Goal: Information Seeking & Learning: Check status

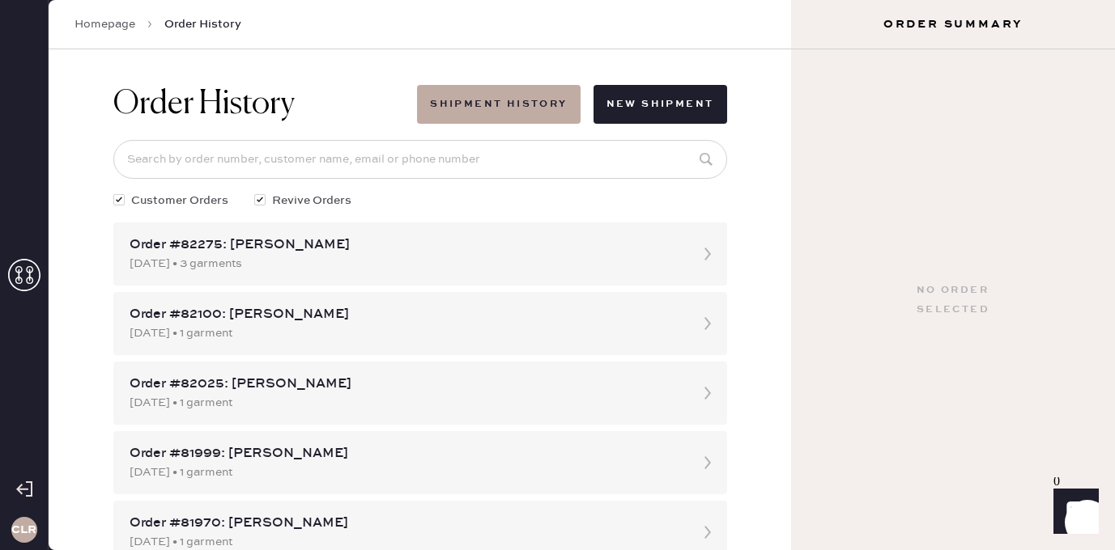
click at [26, 281] on use at bounding box center [24, 275] width 32 height 32
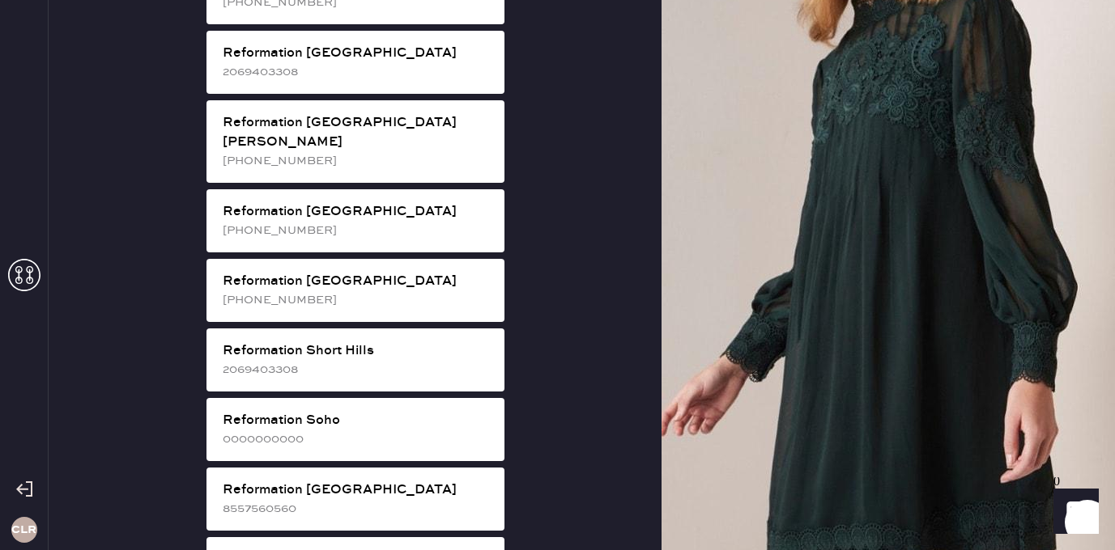
scroll to position [2632, 0]
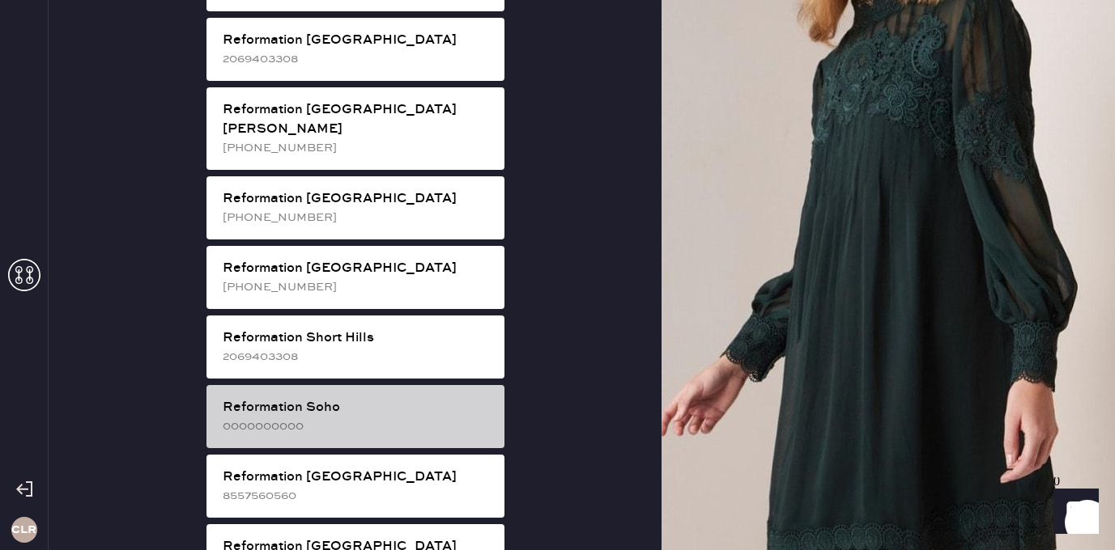
click at [372, 418] on div "0000000000" at bounding box center [357, 427] width 269 height 18
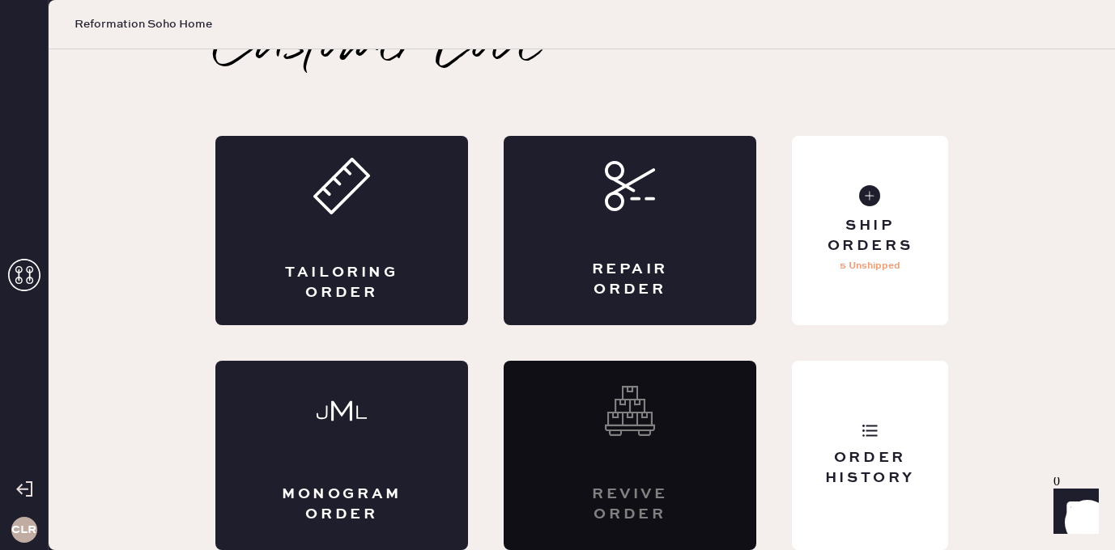
scroll to position [36, 0]
click at [857, 427] on div "Order History" at bounding box center [870, 455] width 156 height 189
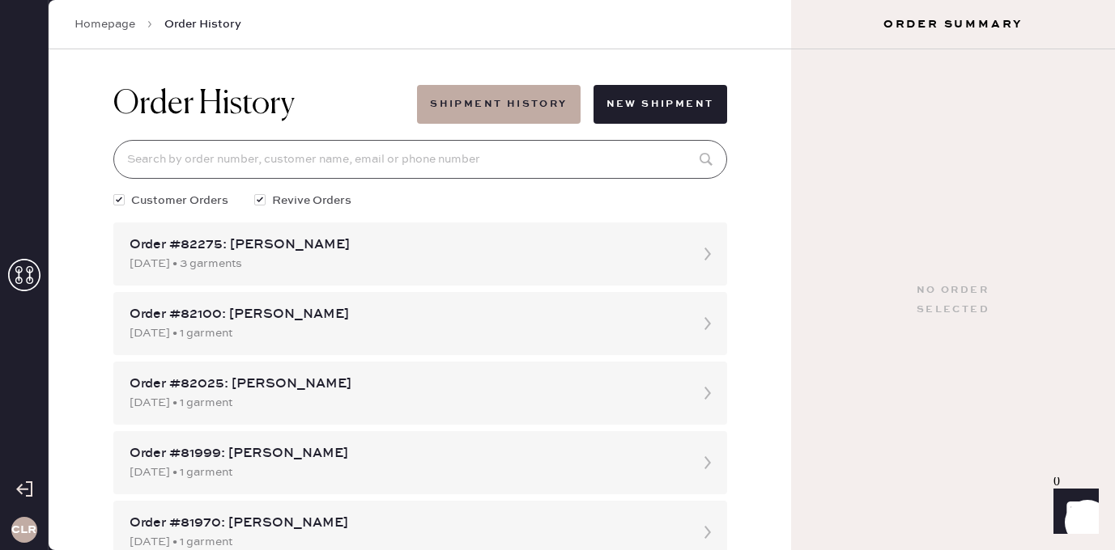
click at [361, 168] on input at bounding box center [420, 159] width 614 height 39
paste input "81999"
type input "81999"
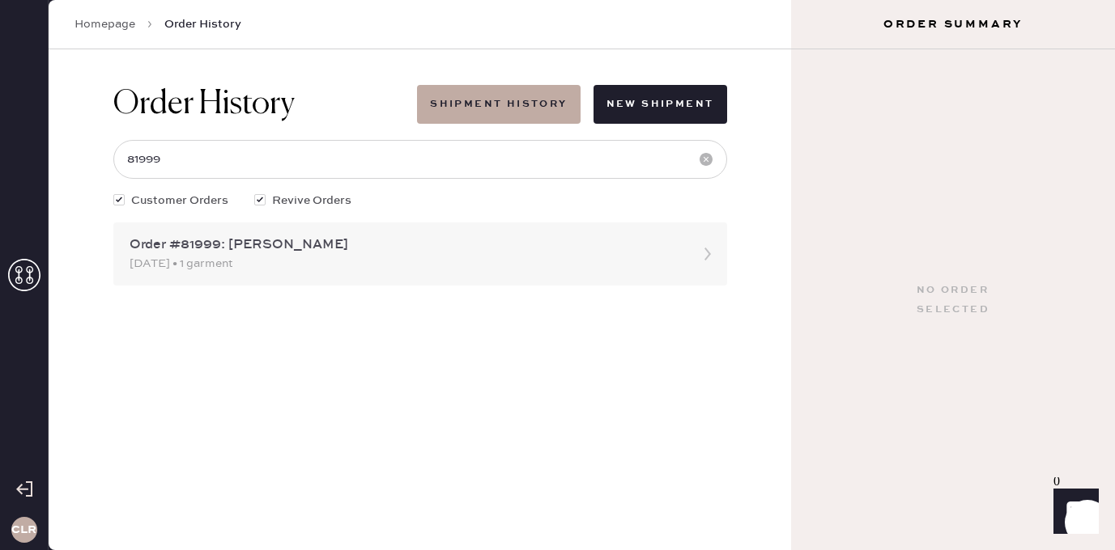
click at [253, 238] on div "Order #81999: [PERSON_NAME]" at bounding box center [405, 245] width 552 height 19
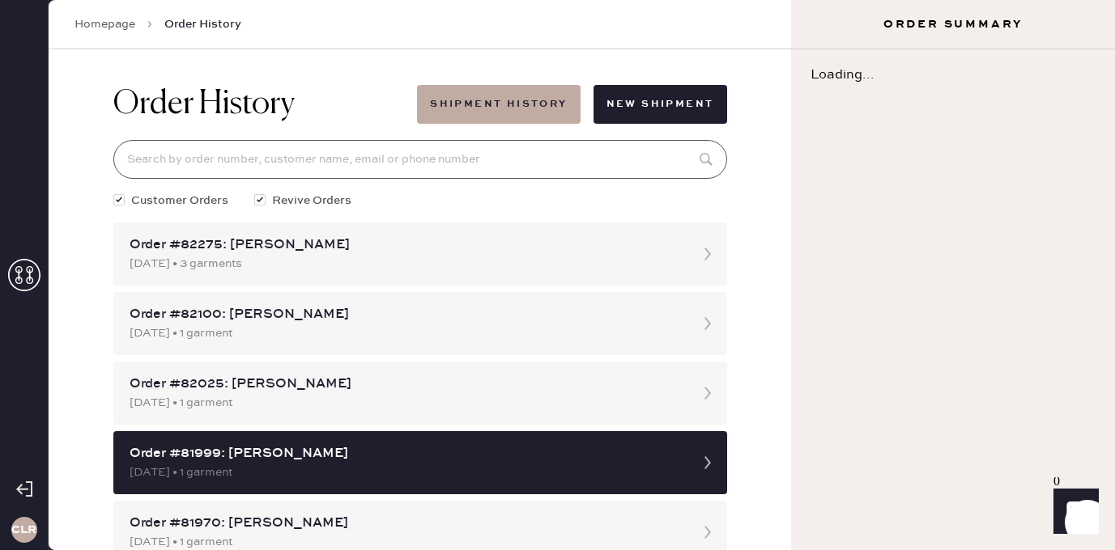
click at [281, 149] on input at bounding box center [420, 159] width 614 height 39
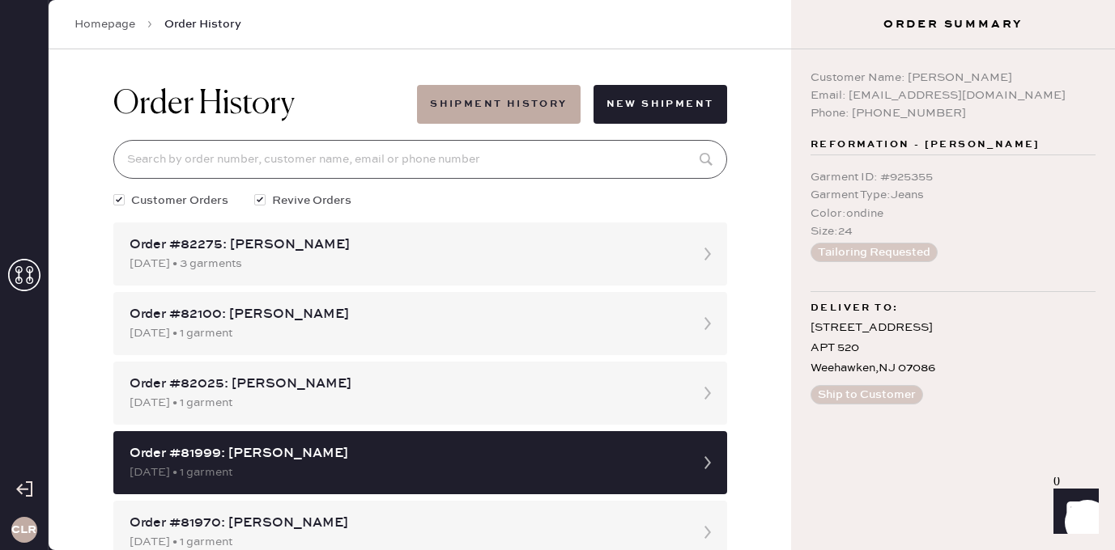
paste input "81999"
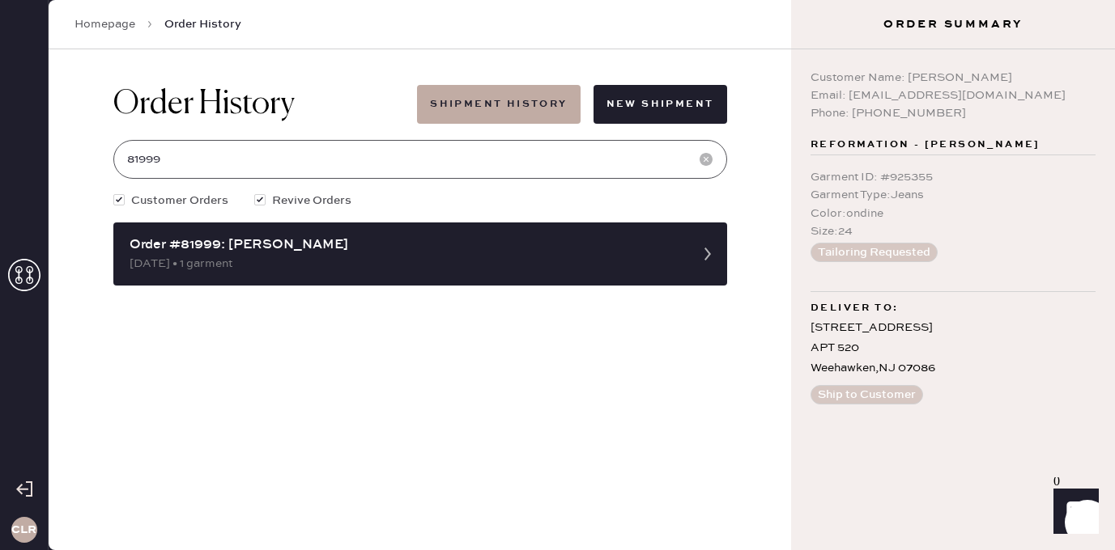
type input "81999"
click at [250, 168] on input "81999" at bounding box center [420, 159] width 614 height 39
click at [339, 146] on input "81999" at bounding box center [420, 159] width 614 height 39
click at [525, 108] on button "Shipment History" at bounding box center [498, 104] width 163 height 39
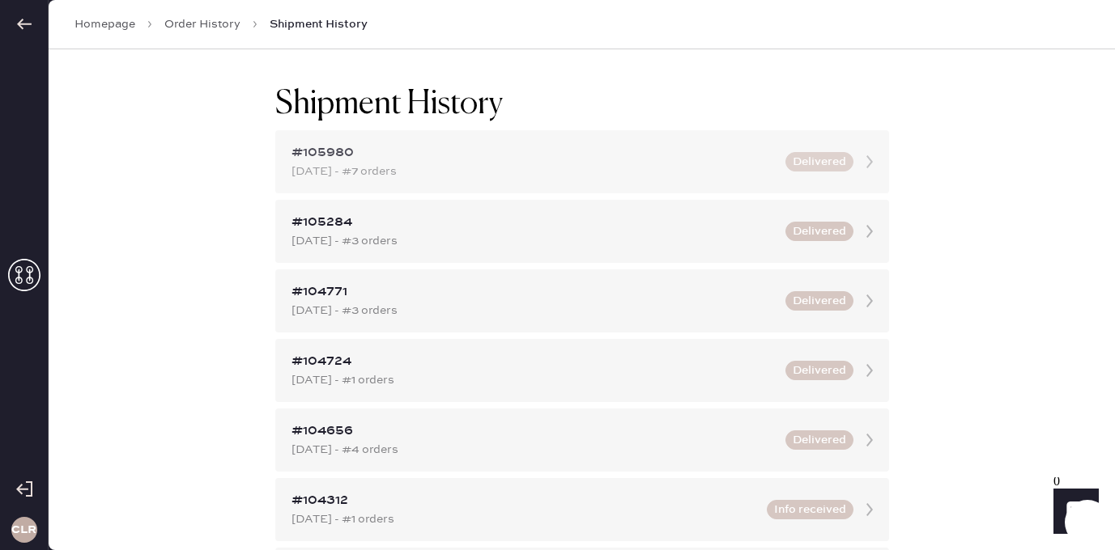
click at [383, 155] on div "#105980" at bounding box center [533, 152] width 484 height 19
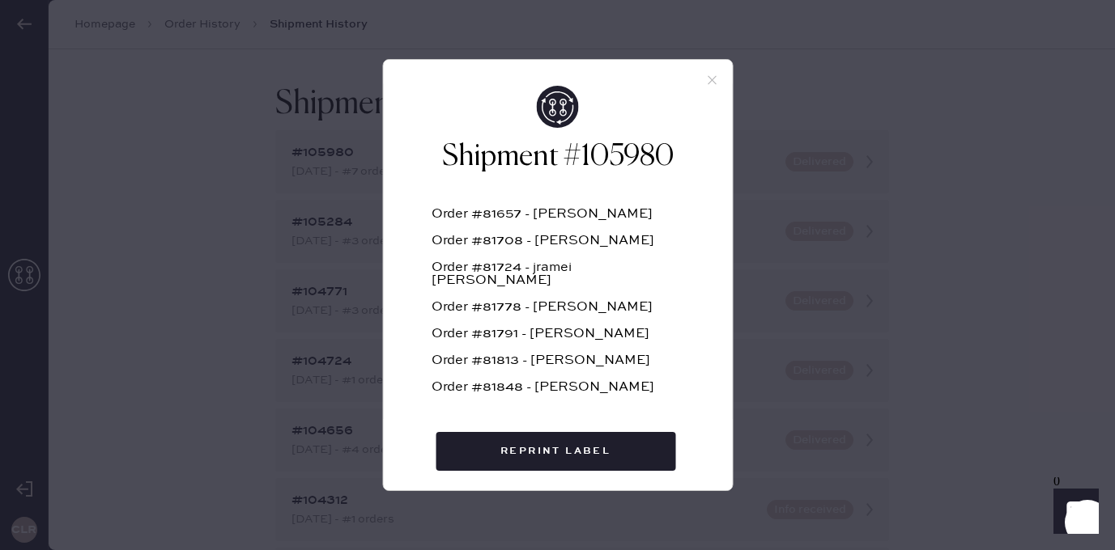
click at [715, 78] on icon at bounding box center [711, 80] width 15 height 15
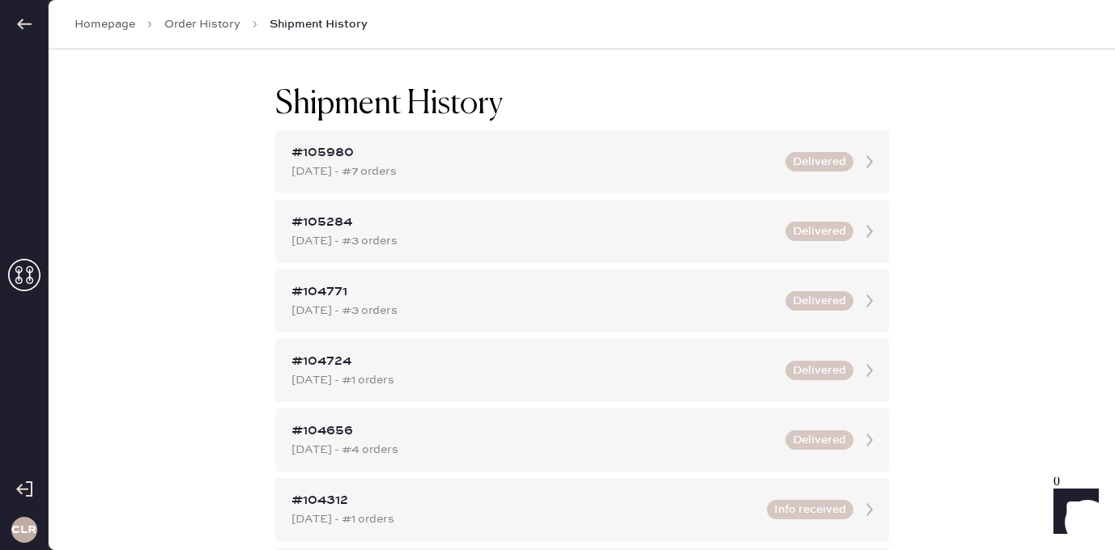
click at [25, 20] on icon at bounding box center [24, 24] width 16 height 16
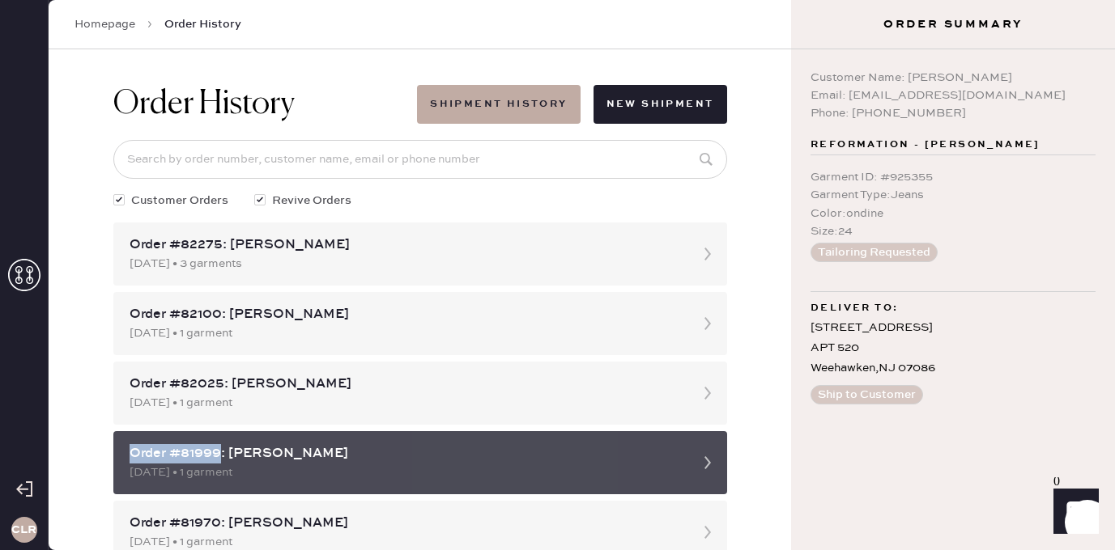
drag, startPoint x: 220, startPoint y: 451, endPoint x: 126, endPoint y: 450, distance: 93.9
click at [126, 450] on div "Order #81999: [PERSON_NAME] [DATE] • 1 garment" at bounding box center [420, 462] width 614 height 63
copy div "Order #81999"
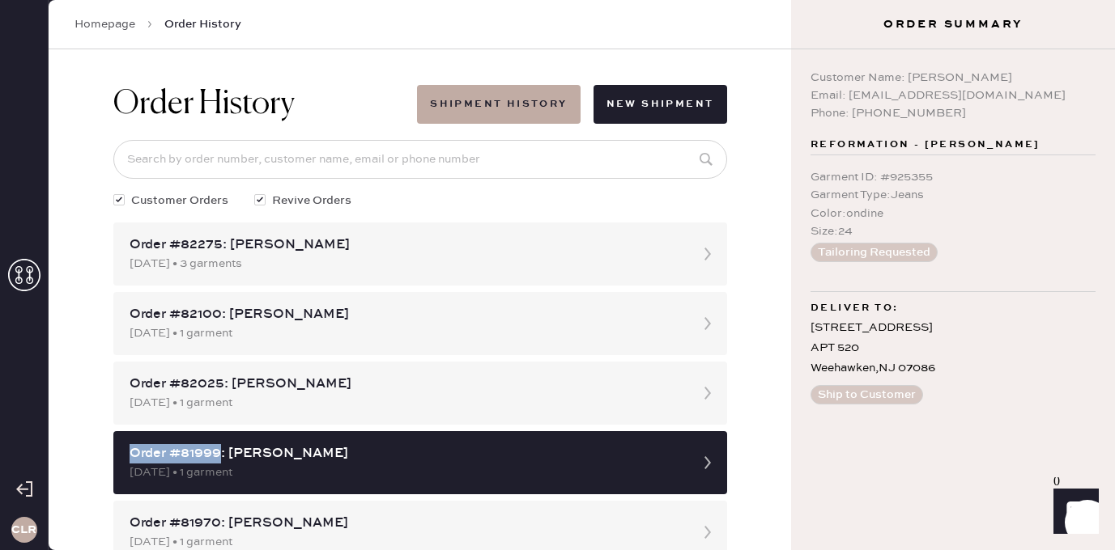
click at [24, 270] on icon at bounding box center [24, 275] width 32 height 32
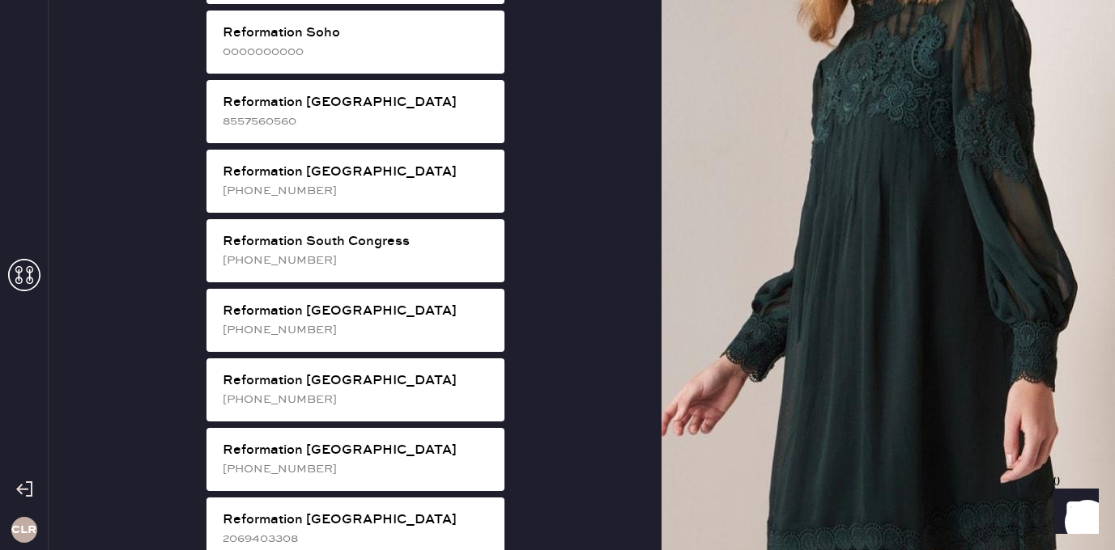
scroll to position [3016, 0]
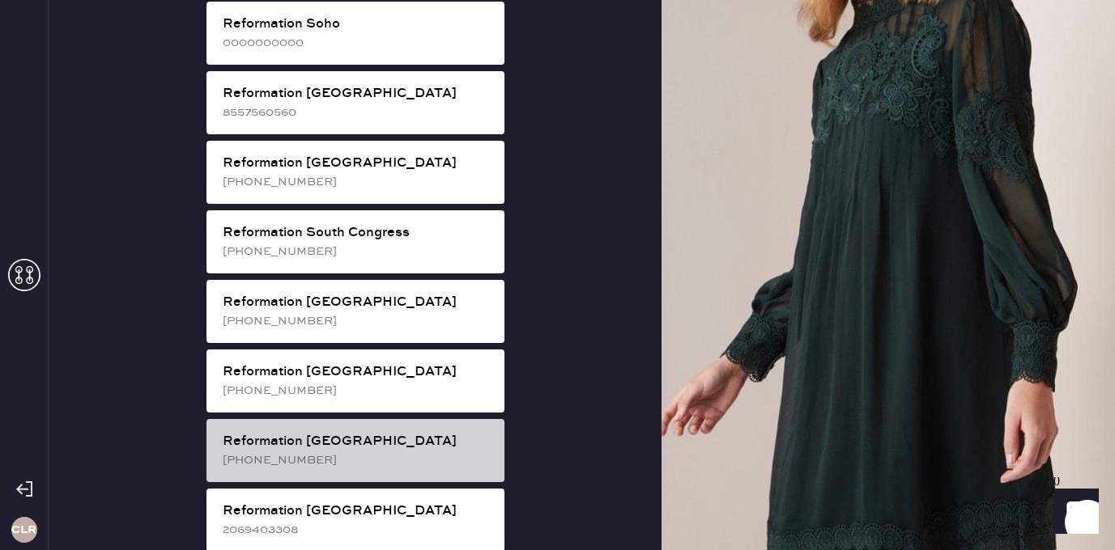
click at [384, 452] on div "[PHONE_NUMBER]" at bounding box center [357, 461] width 269 height 18
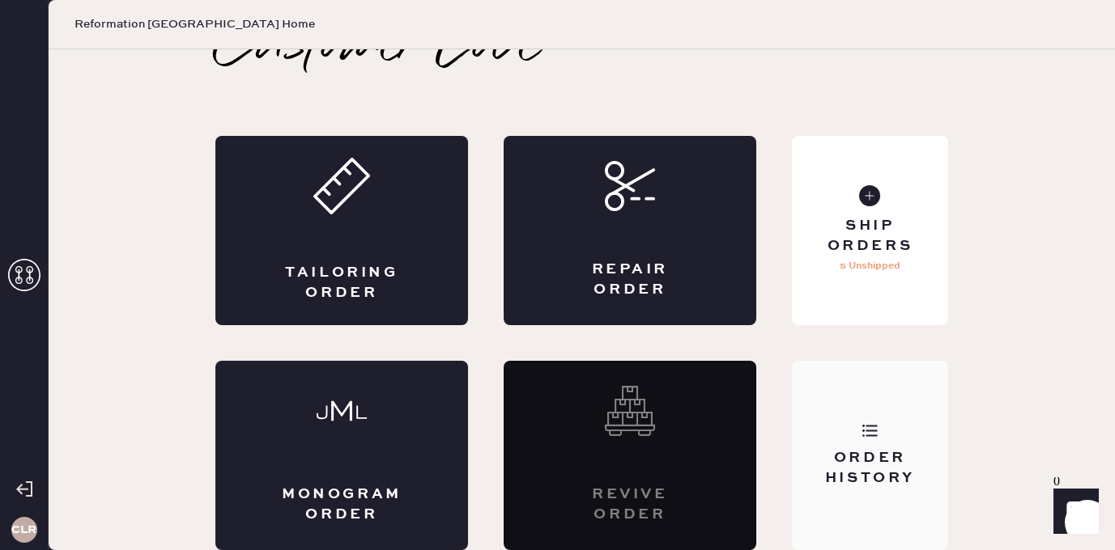
click at [873, 440] on div "Order History" at bounding box center [870, 455] width 156 height 189
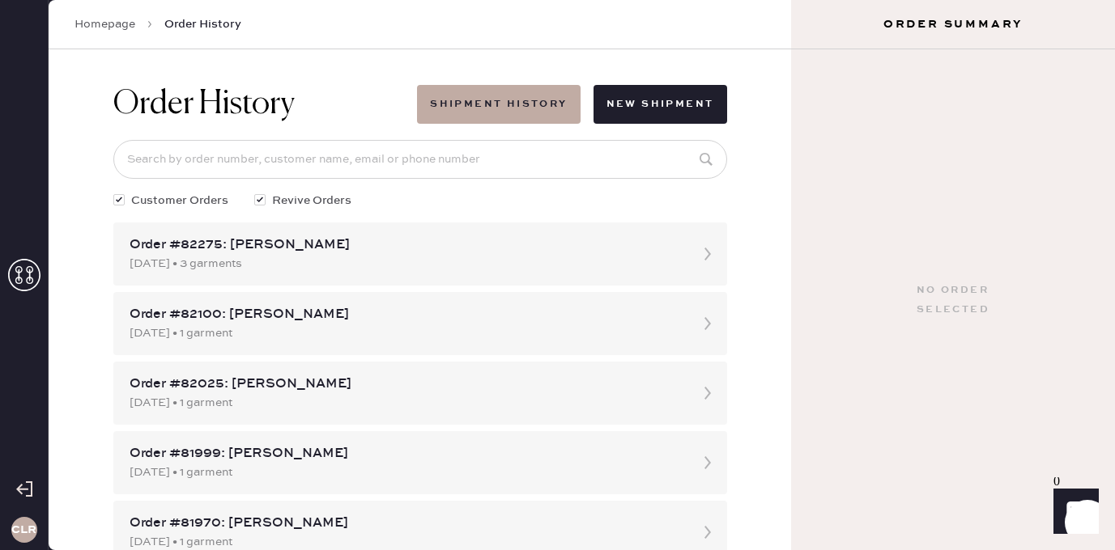
click at [437, 165] on input at bounding box center [420, 159] width 614 height 39
paste input "[EMAIL_ADDRESS][DOMAIN_NAME]"
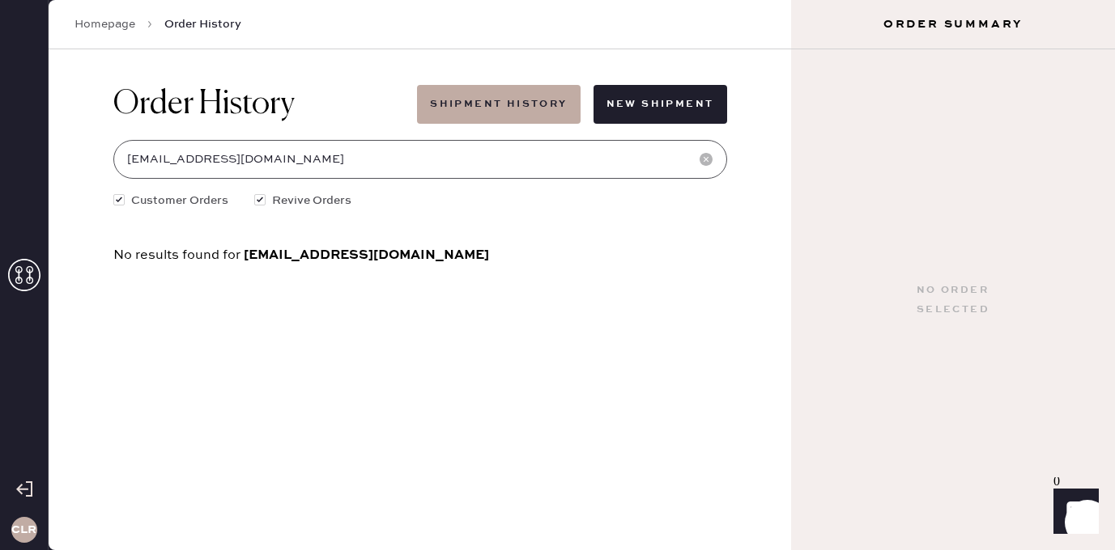
click at [441, 156] on input "[EMAIL_ADDRESS][DOMAIN_NAME]" at bounding box center [420, 159] width 614 height 39
paste input "81421"
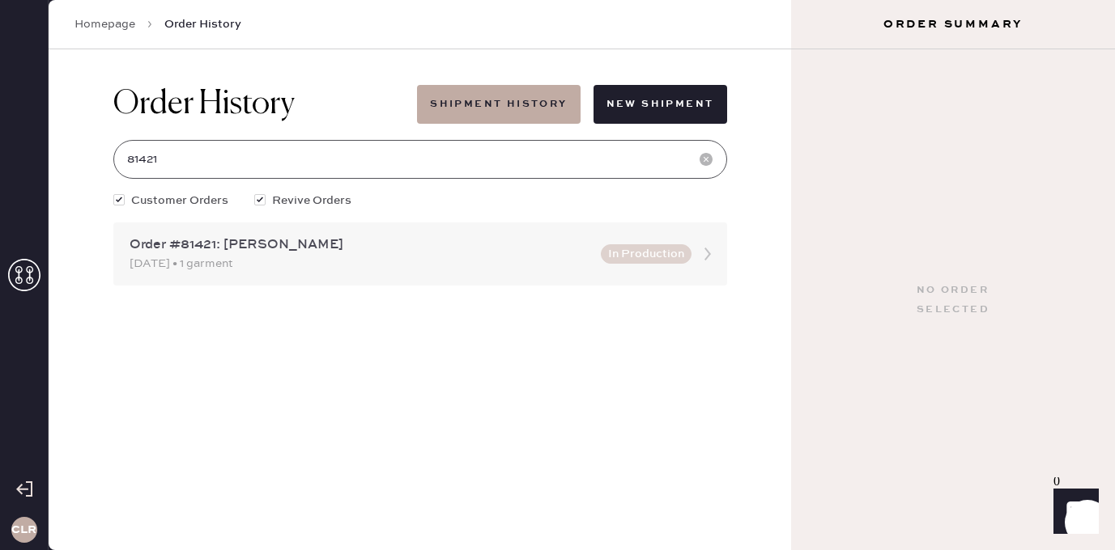
type input "81421"
click at [229, 243] on div "Order #81421: [PERSON_NAME]" at bounding box center [359, 245] width 461 height 19
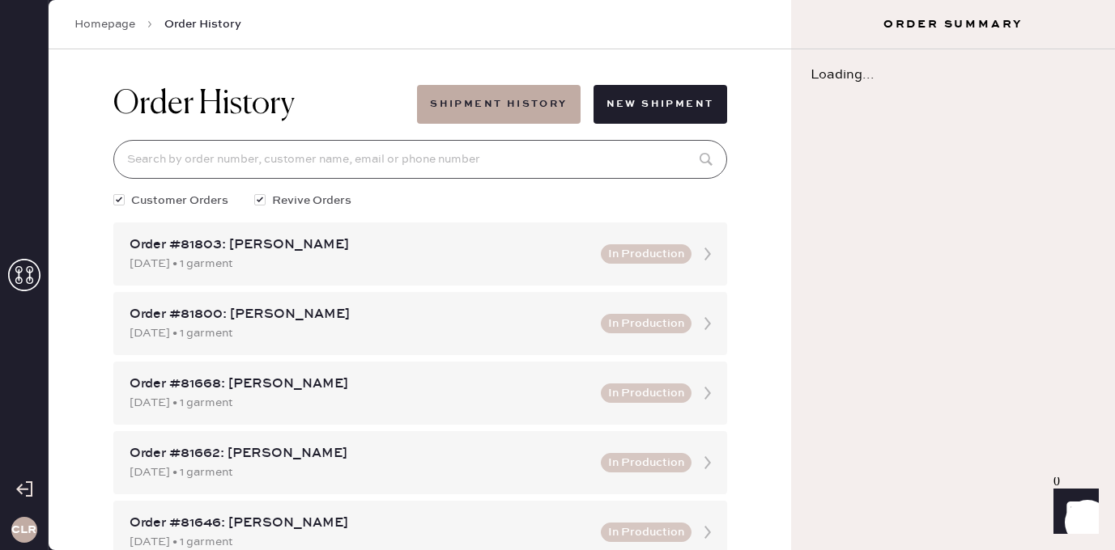
click at [287, 146] on input at bounding box center [420, 159] width 614 height 39
paste input "81421"
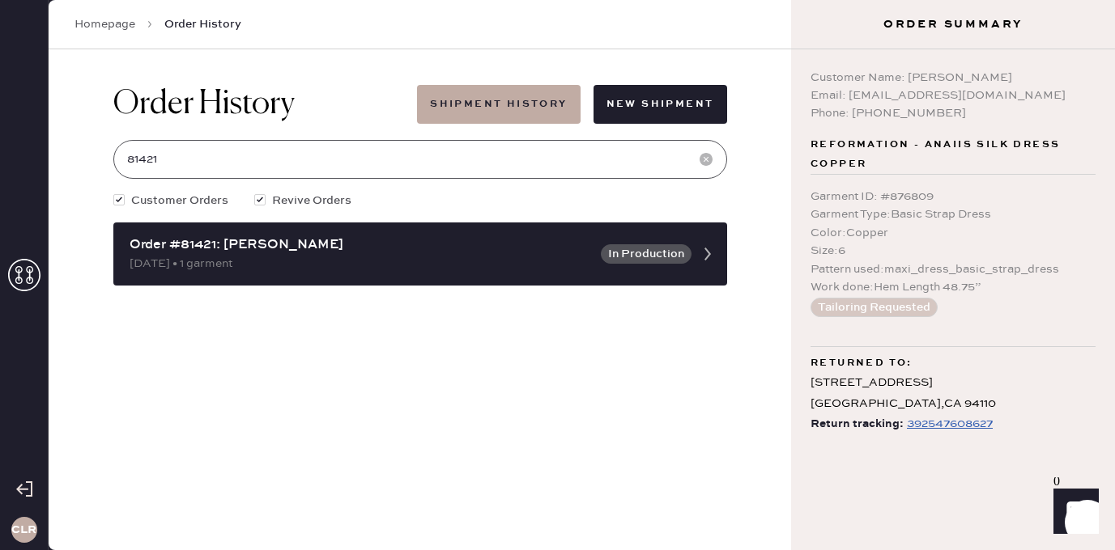
type input "81421"
click at [940, 416] on div "392547608627" at bounding box center [949, 423] width 86 height 19
click at [163, 159] on input "81421" at bounding box center [420, 159] width 614 height 39
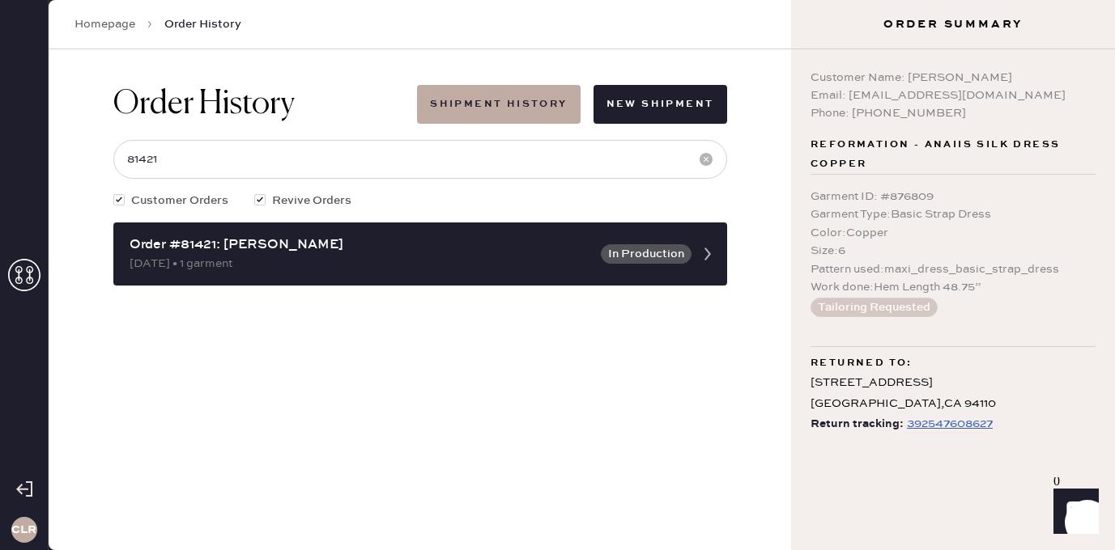
click at [932, 422] on div "392547608627" at bounding box center [949, 423] width 86 height 19
click at [22, 271] on icon at bounding box center [24, 275] width 32 height 32
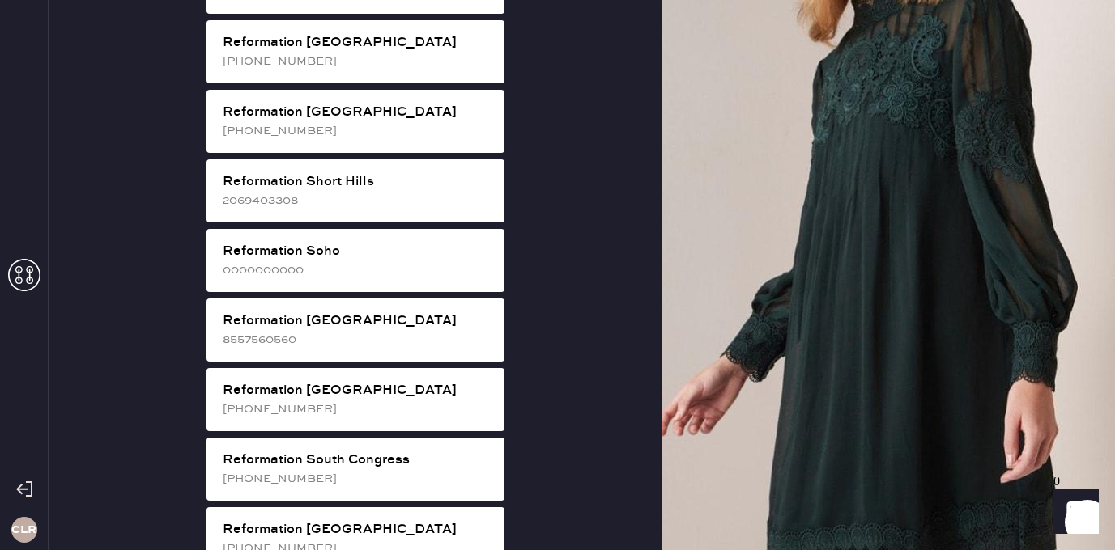
scroll to position [2780, 0]
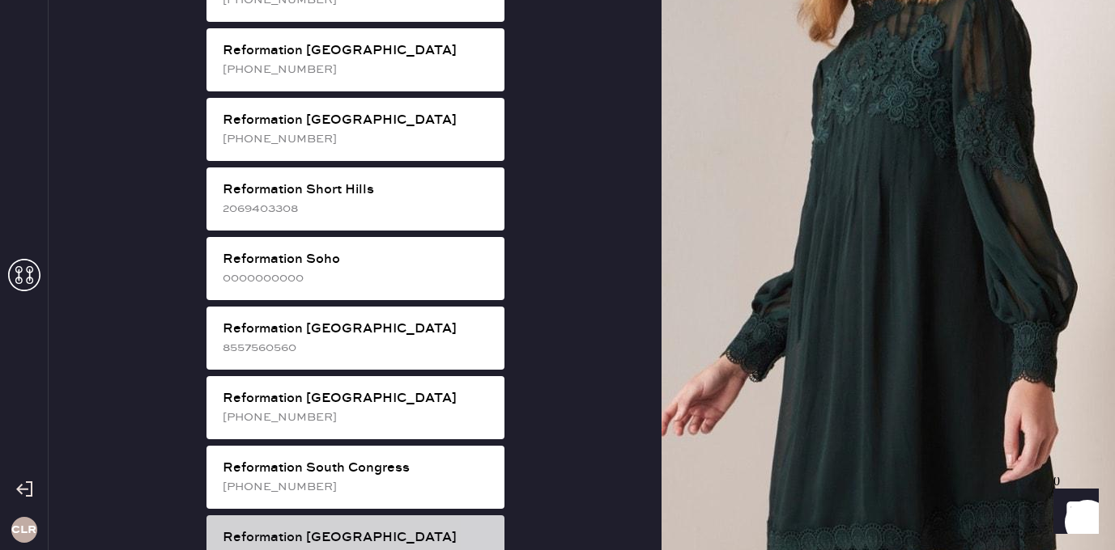
click at [399, 529] on div "Reformation [GEOGRAPHIC_DATA]" at bounding box center [357, 538] width 269 height 19
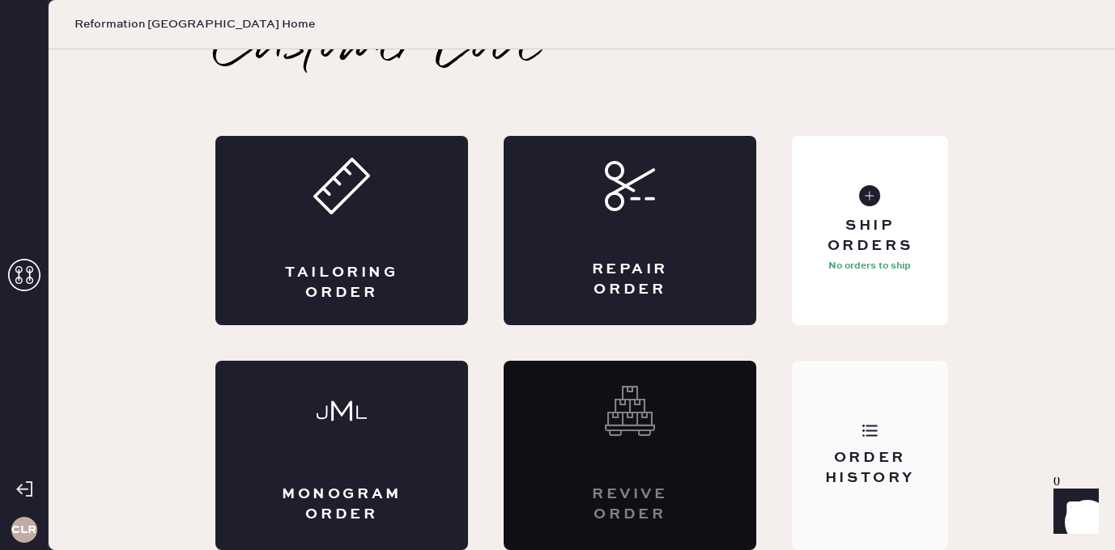
click at [897, 457] on div "Order History" at bounding box center [870, 468] width 130 height 40
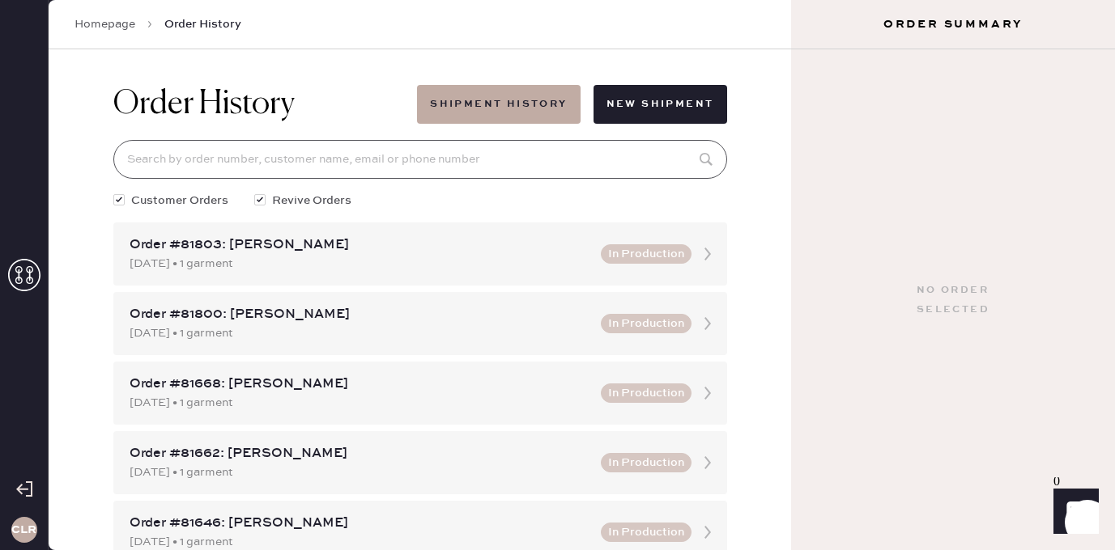
click at [418, 153] on input at bounding box center [420, 159] width 614 height 39
paste input "[EMAIL_ADDRESS][DOMAIN_NAME]"
type input "[EMAIL_ADDRESS][DOMAIN_NAME]"
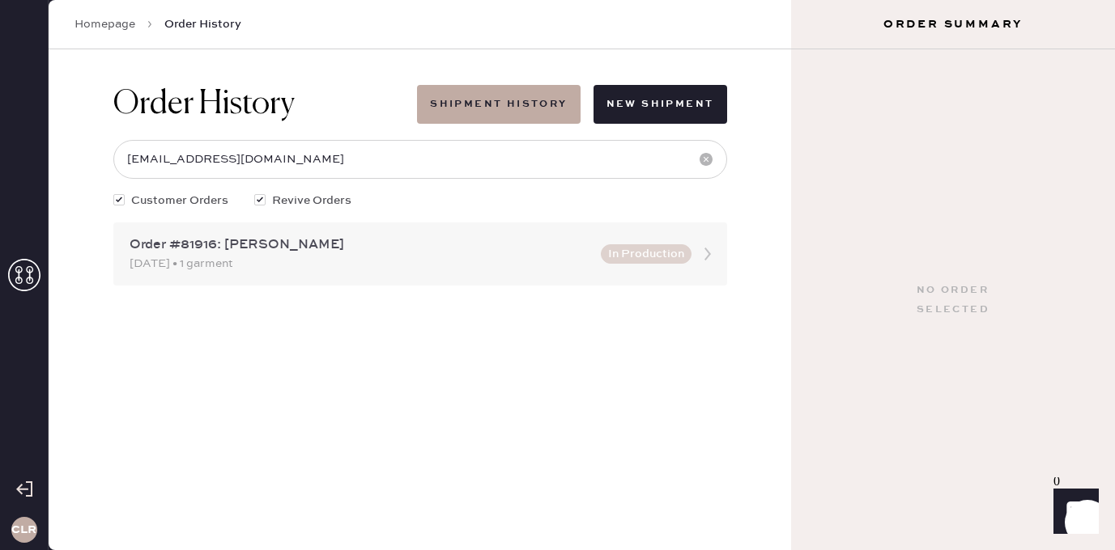
click at [329, 278] on div "Order #81916: [PERSON_NAME] [DATE] • 1 garment In Production" at bounding box center [420, 254] width 614 height 63
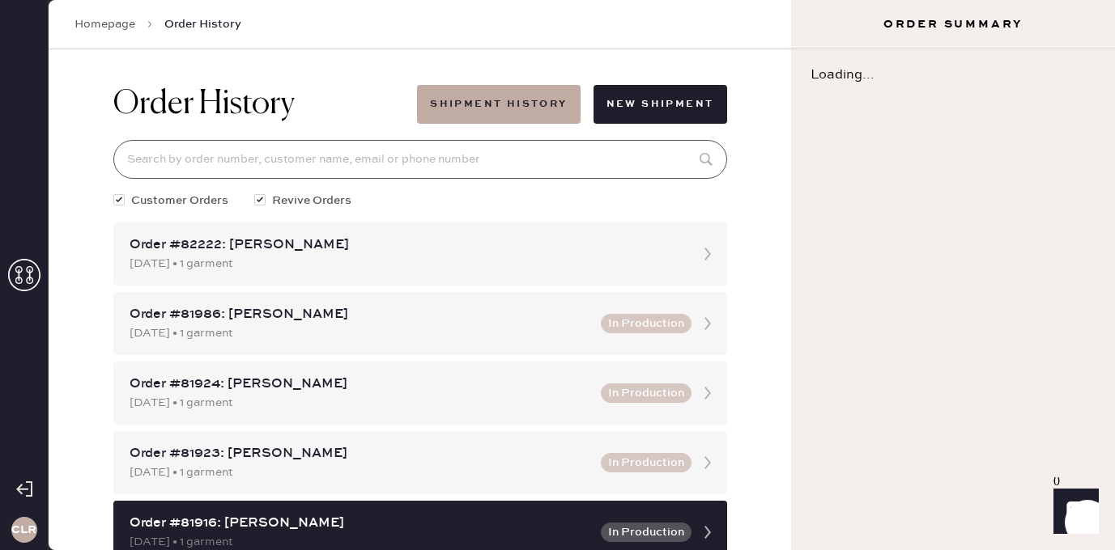
click at [329, 155] on input at bounding box center [420, 159] width 614 height 39
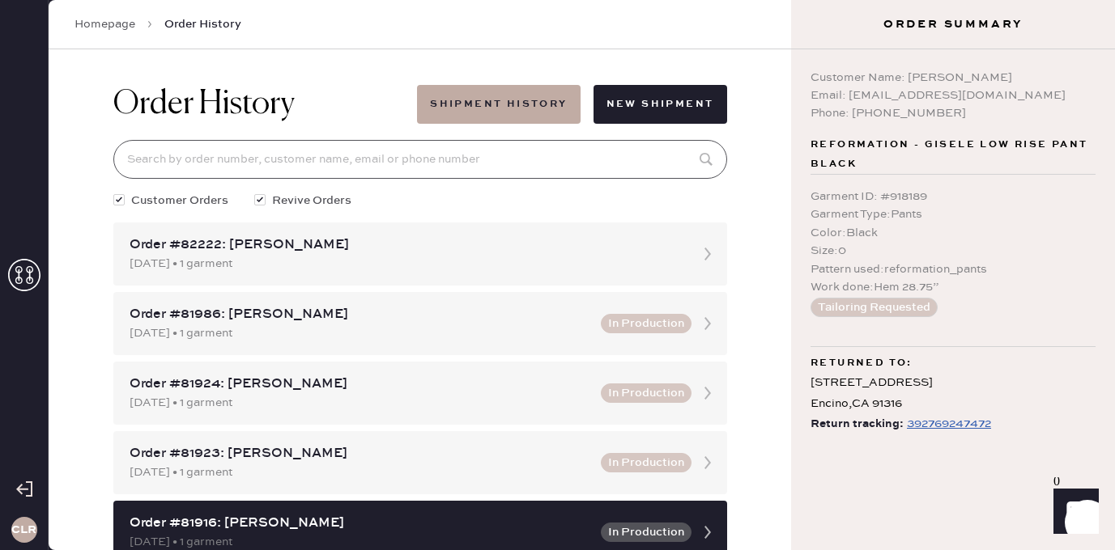
paste input "[EMAIL_ADDRESS][DOMAIN_NAME]"
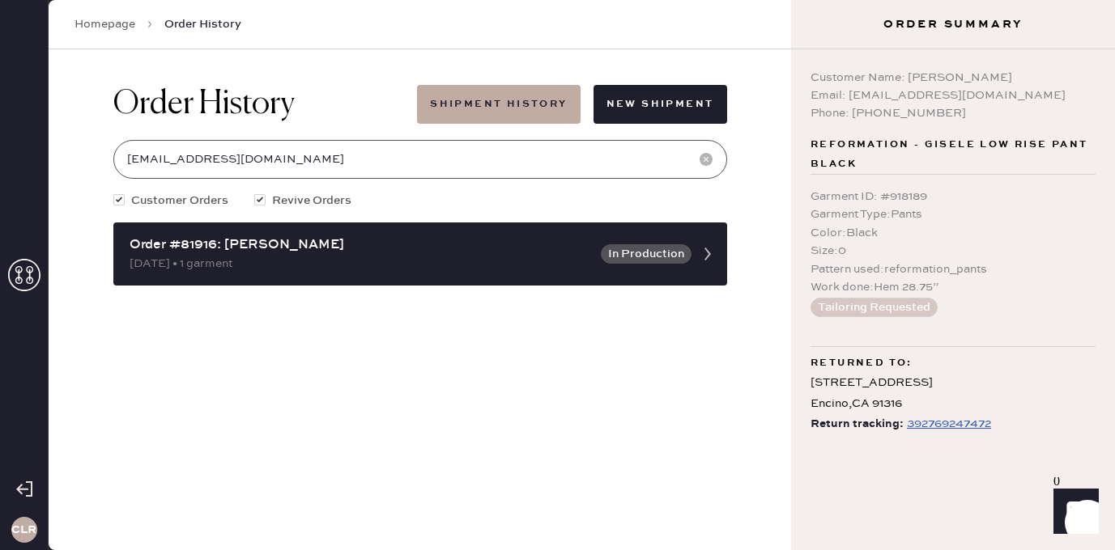
type input "[EMAIL_ADDRESS][DOMAIN_NAME]"
click at [929, 423] on div "392769247472" at bounding box center [948, 423] width 84 height 19
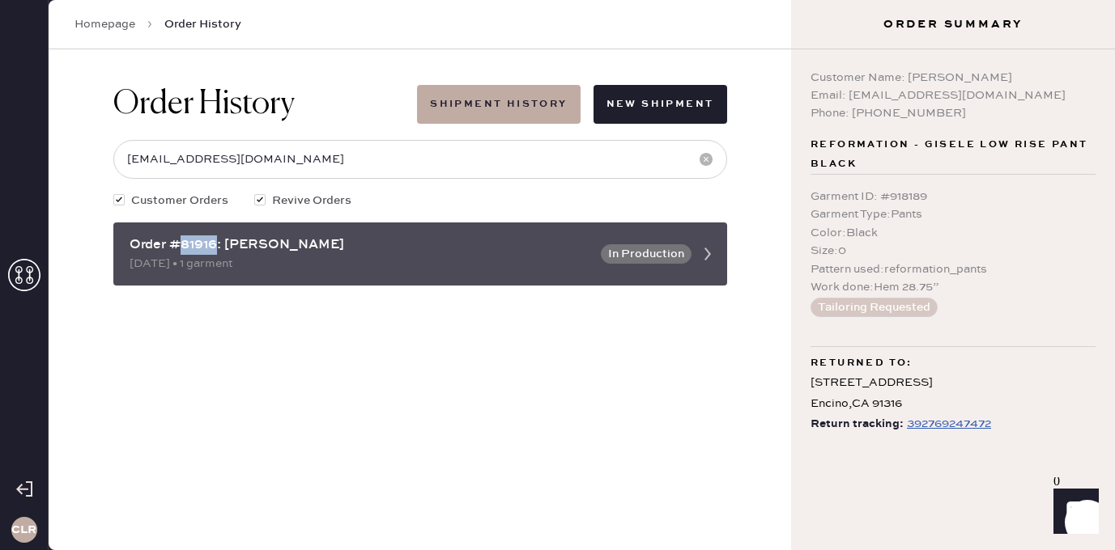
drag, startPoint x: 218, startPoint y: 244, endPoint x: 181, endPoint y: 245, distance: 36.4
click at [181, 245] on div "Order #81916: [PERSON_NAME]" at bounding box center [359, 245] width 461 height 19
copy div "81916"
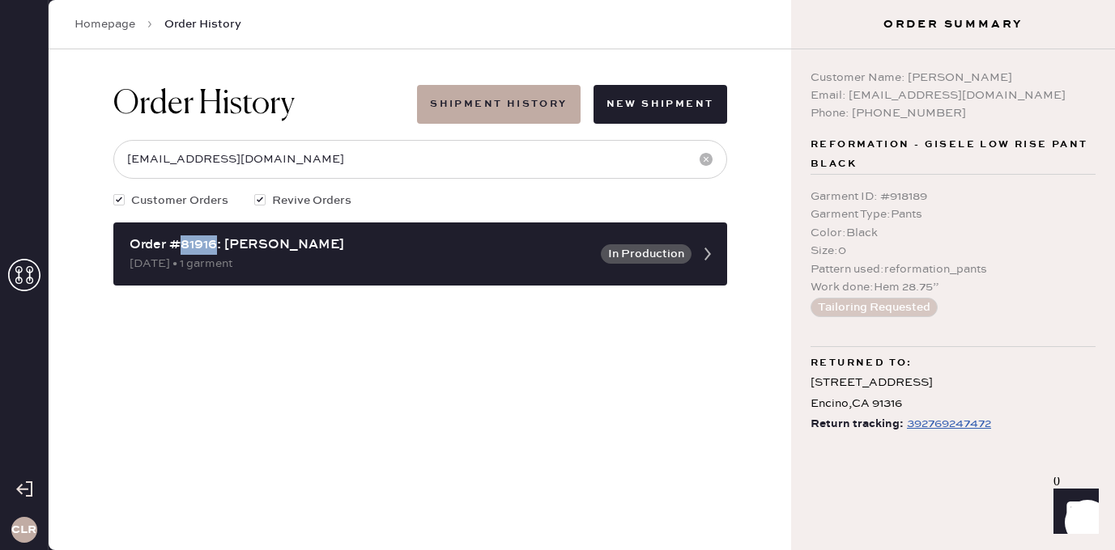
click at [934, 424] on div "392769247472" at bounding box center [948, 423] width 84 height 19
